Goal: Task Accomplishment & Management: Use online tool/utility

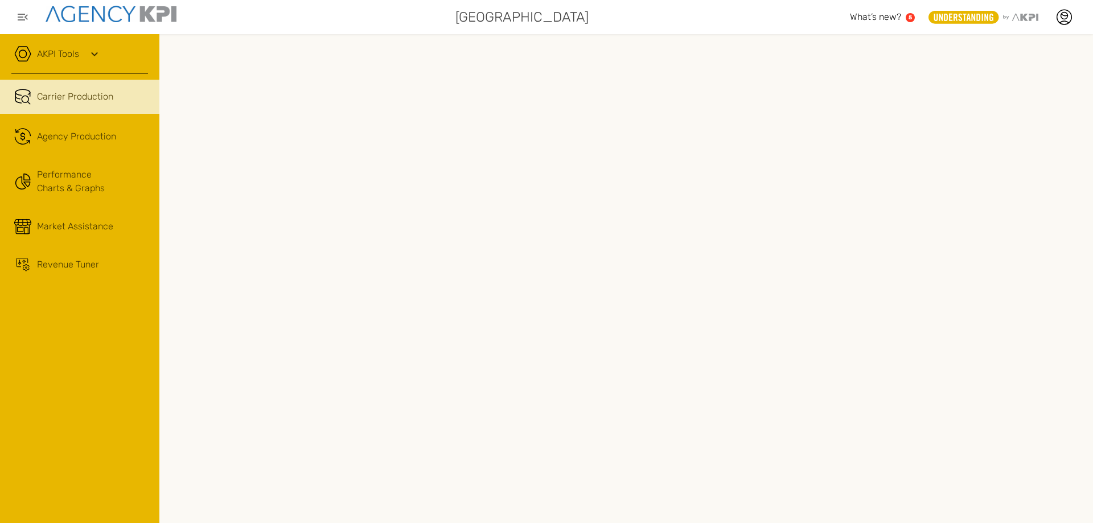
click at [108, 55] on div "AKPI Tools" at bounding box center [79, 60] width 137 height 28
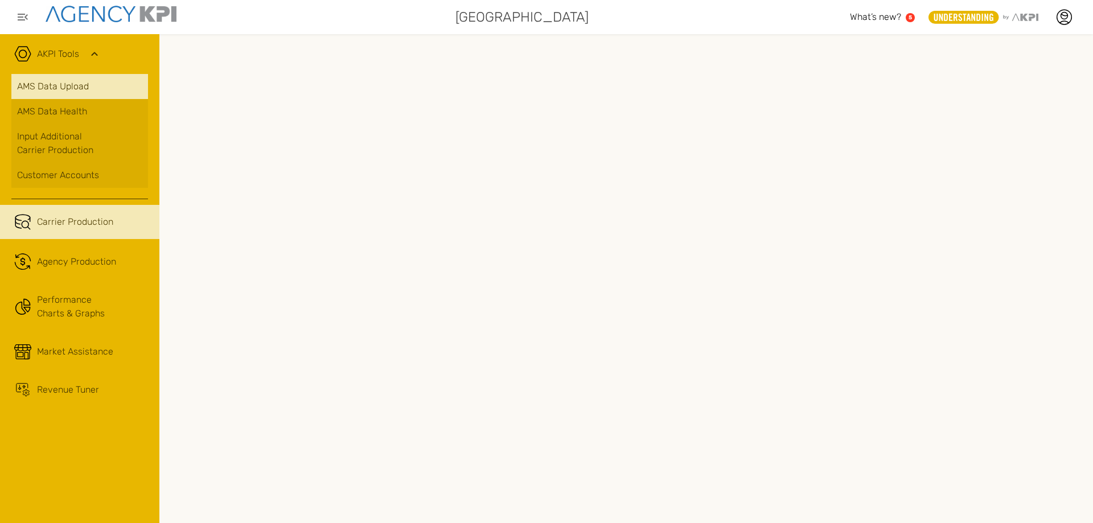
click at [69, 89] on link "AMS Data Upload" at bounding box center [79, 86] width 137 height 25
